Goal: Information Seeking & Learning: Learn about a topic

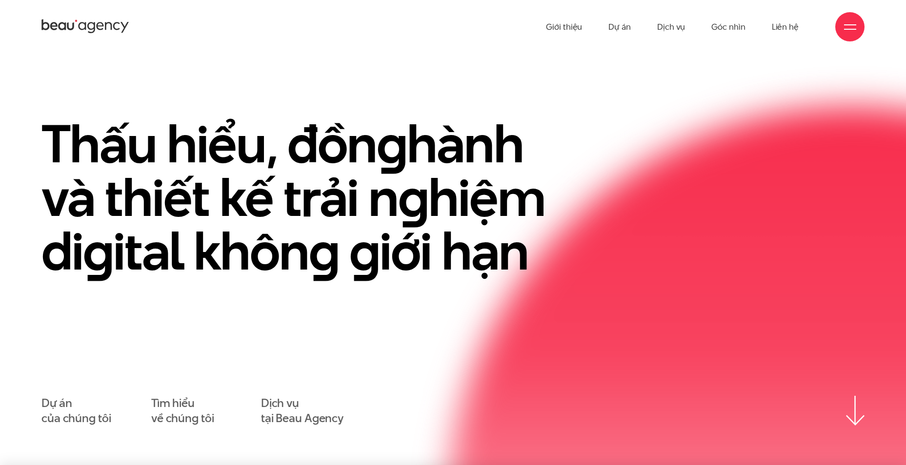
click at [709, 26] on ul "Giới thiệu Dự án Dịch vụ Góc nhìn Liên hệ" at bounding box center [672, 27] width 253 height 54
click at [716, 26] on link "Góc nhìn" at bounding box center [728, 27] width 34 height 54
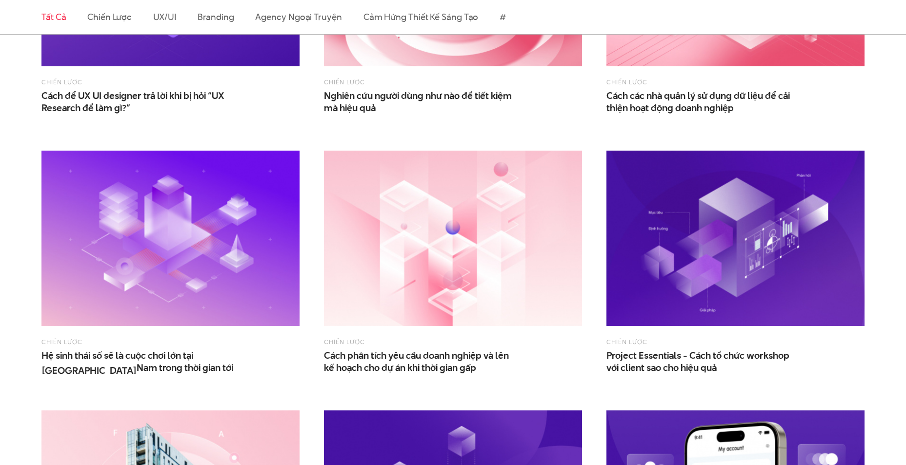
scroll to position [585, 0]
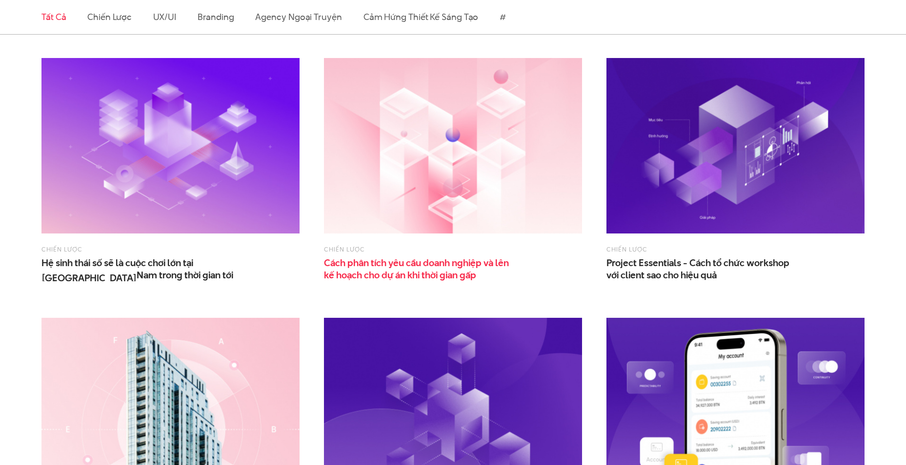
click at [378, 268] on span "Cách phân tích yêu cầu doanh nghiệp và lên kế hoạch cho dự án khi thời gian gấp" at bounding box center [421, 269] width 195 height 24
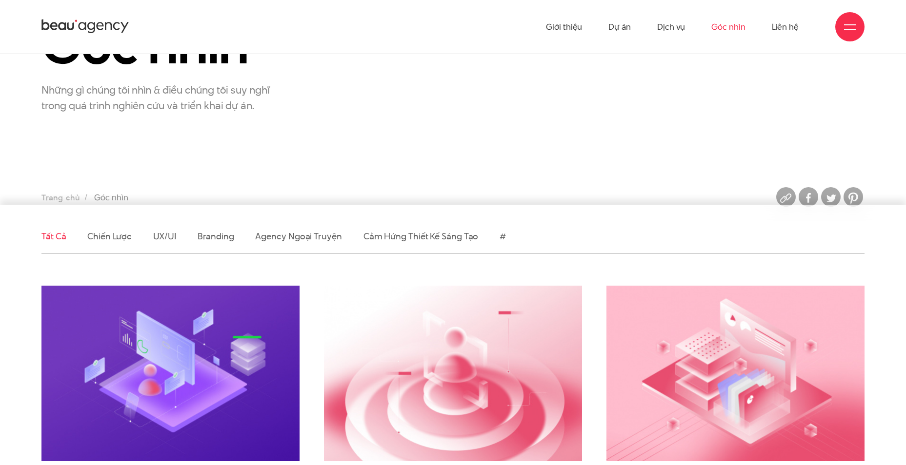
scroll to position [0, 0]
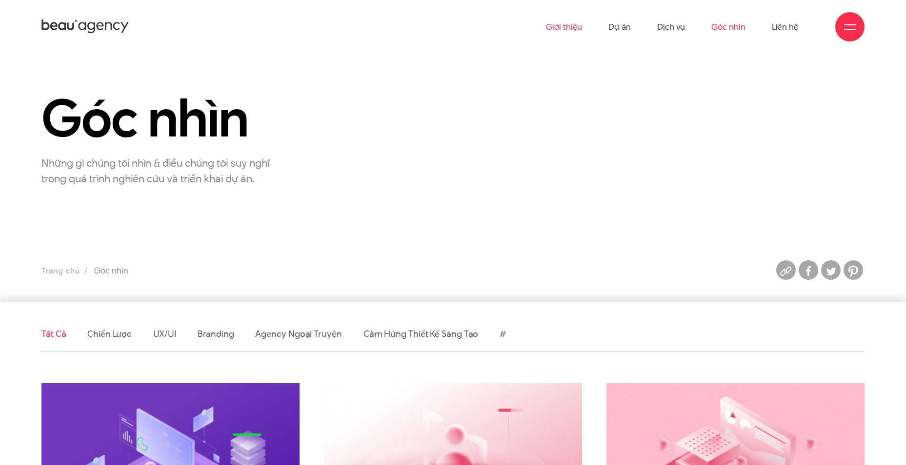
click at [563, 27] on link "Giới thiệu" at bounding box center [564, 27] width 36 height 54
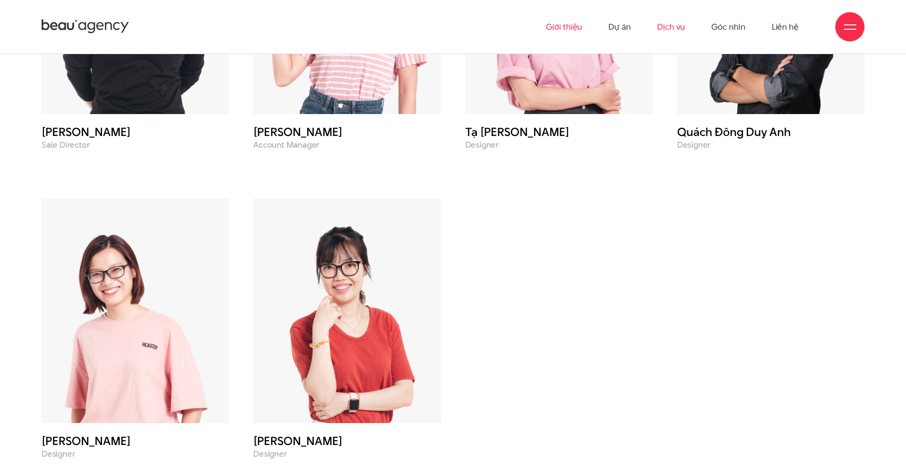
scroll to position [4048, 0]
click at [621, 26] on link "Dự án" at bounding box center [619, 27] width 22 height 54
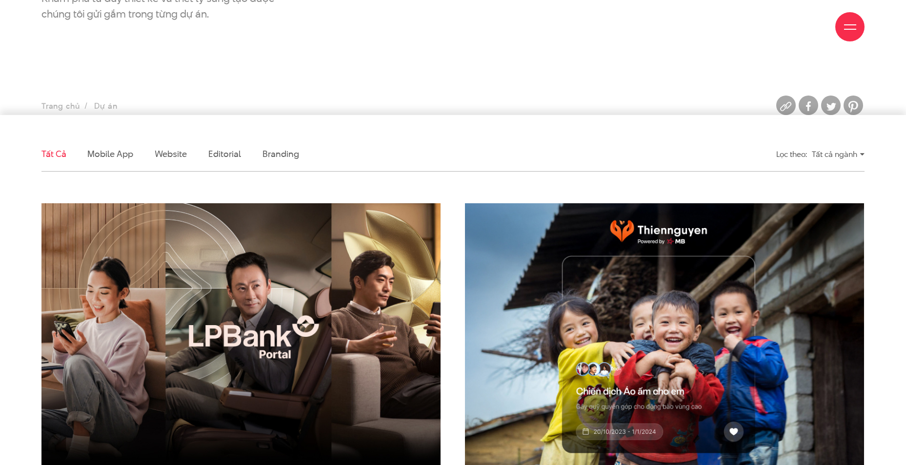
scroll to position [341, 0]
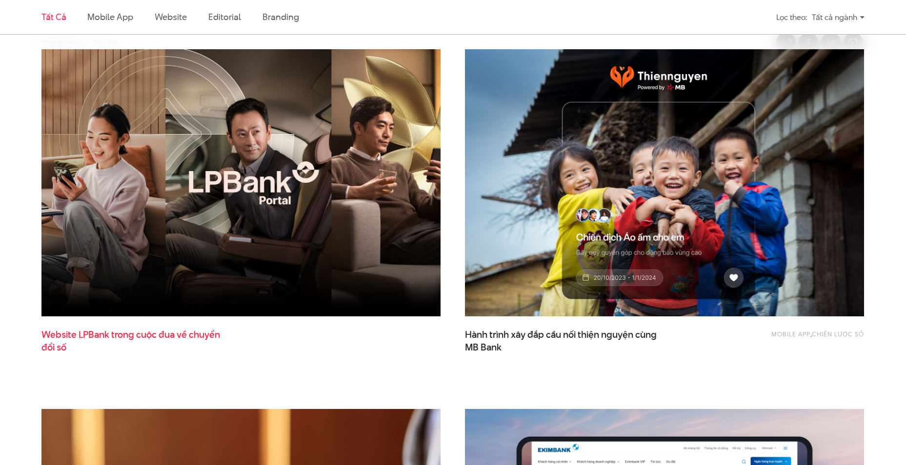
click at [172, 337] on span "Website LPBank trong cuộc đua về chuyển đổi số" at bounding box center [138, 341] width 195 height 24
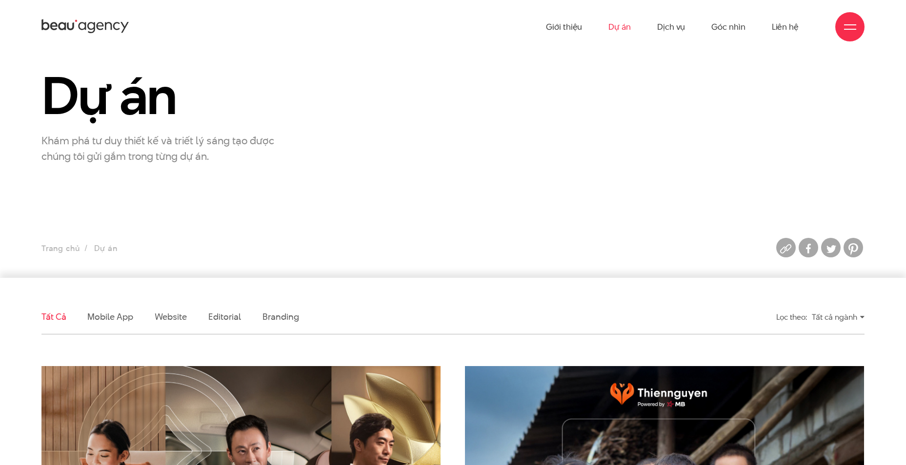
scroll to position [0, 0]
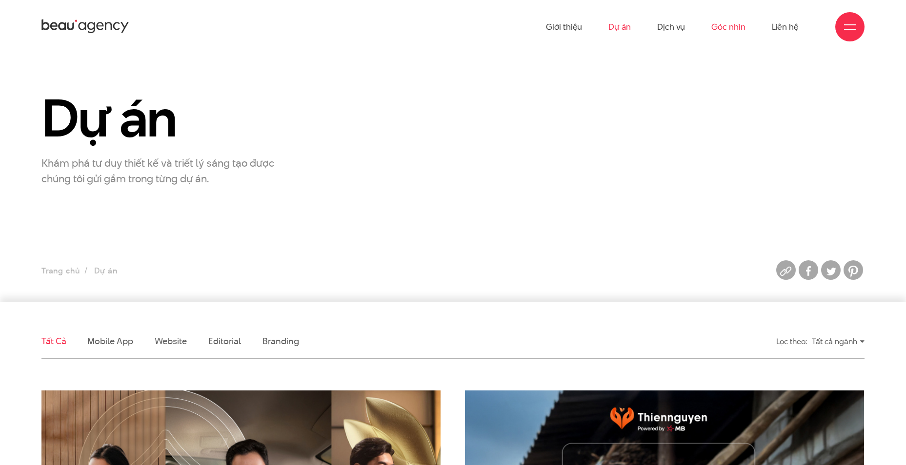
click at [729, 29] on link "Góc nhìn" at bounding box center [728, 27] width 34 height 54
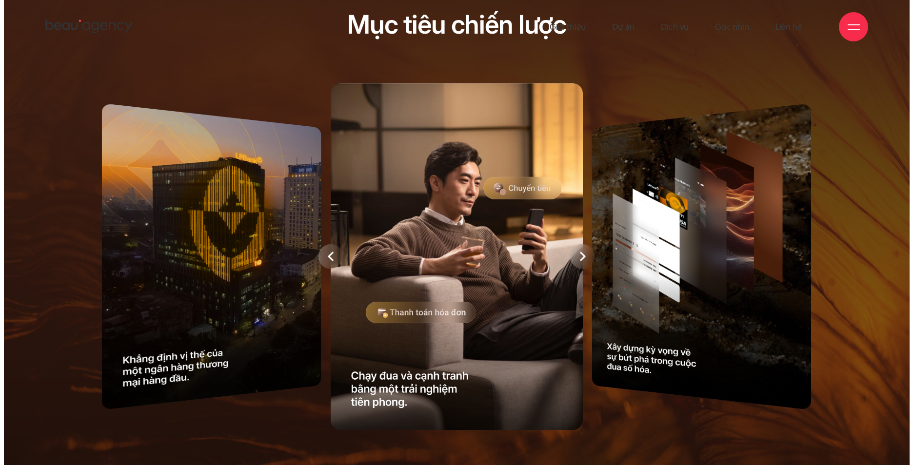
scroll to position [146, 0]
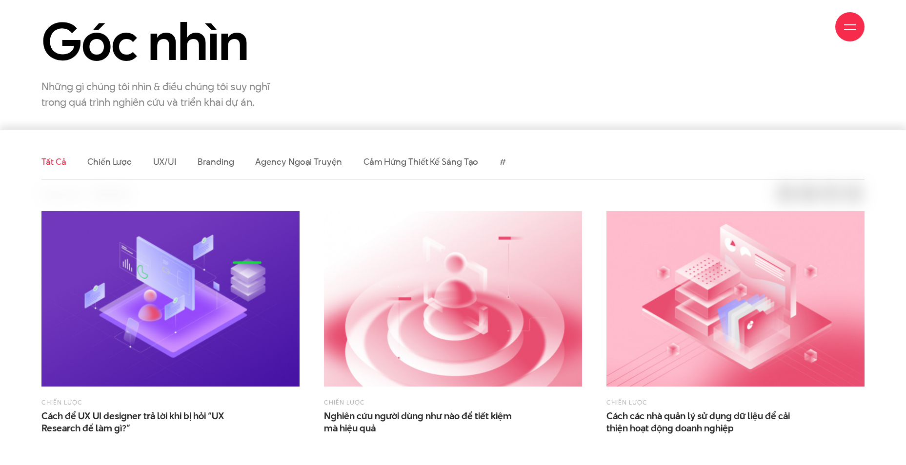
scroll to position [341, 0]
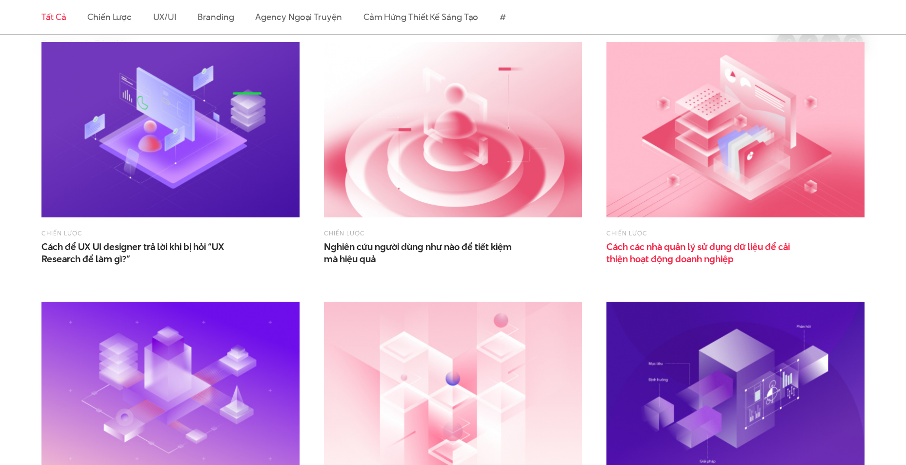
click at [653, 247] on span "Cách các nhà quản lý sử dụng dữ liệu để cải thiện hoạt động doanh nghiệp" at bounding box center [703, 253] width 195 height 24
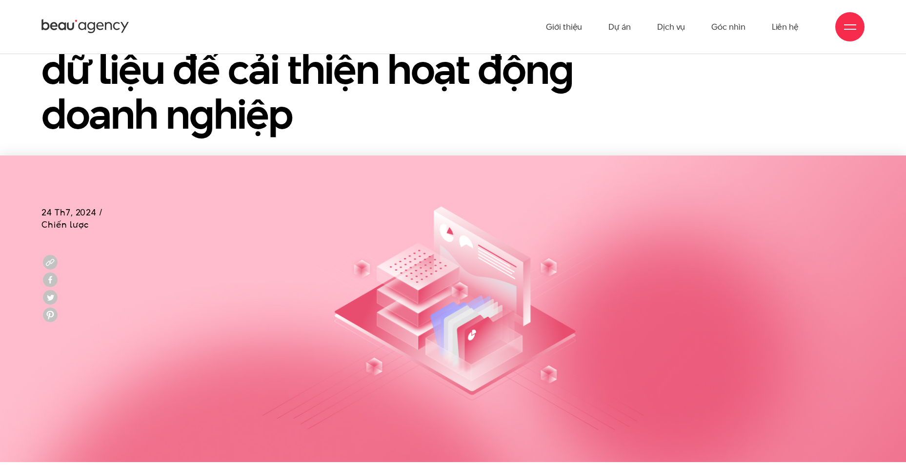
scroll to position [99, 0]
